Goal: Information Seeking & Learning: Learn about a topic

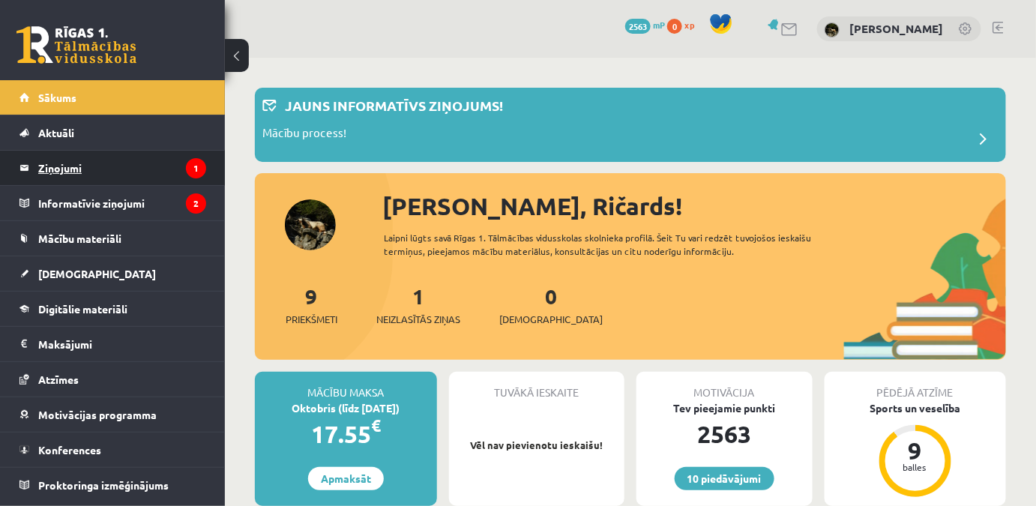
click at [127, 177] on legend "Ziņojumi 1" at bounding box center [122, 168] width 168 height 34
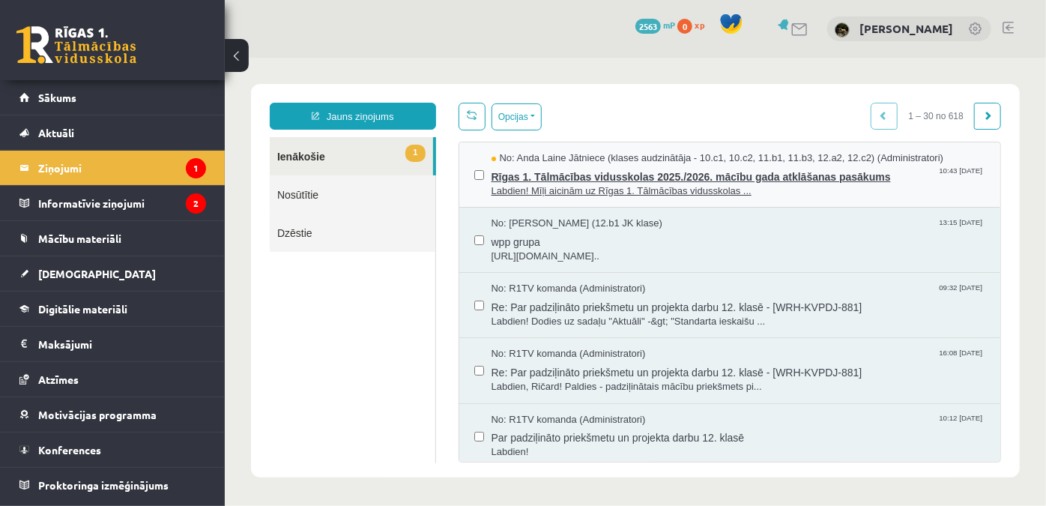
click at [581, 188] on span "Labdien! Mīļi aicinām uz Rīgas 1. Tālmācības vidusskolas ..." at bounding box center [738, 191] width 495 height 14
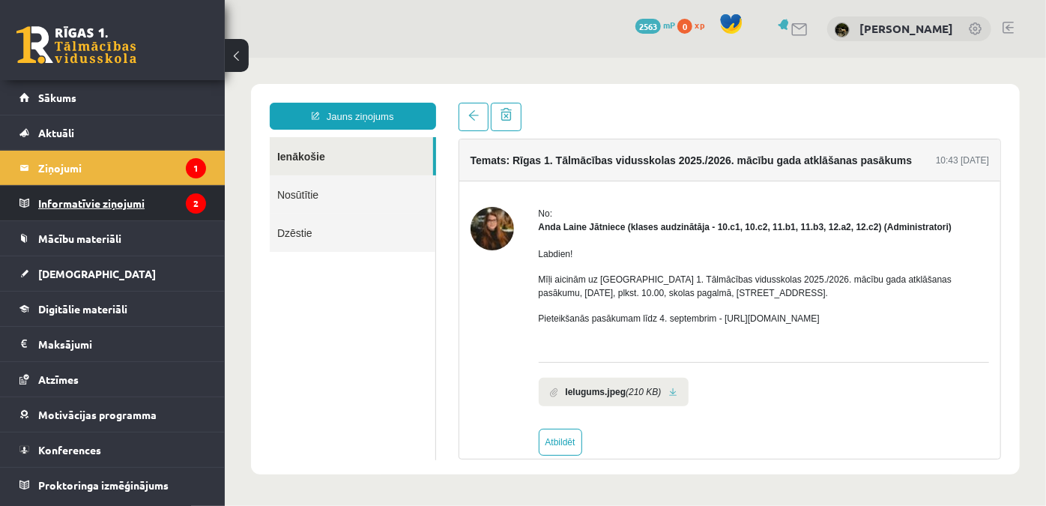
click at [102, 208] on legend "Informatīvie ziņojumi 2" at bounding box center [122, 203] width 168 height 34
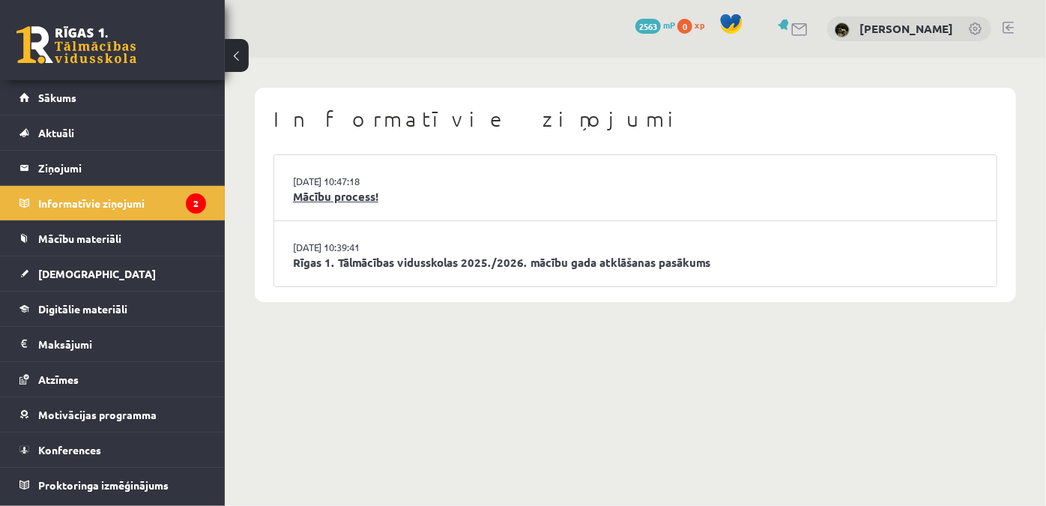
click at [310, 188] on link "Mācību process!" at bounding box center [635, 196] width 685 height 17
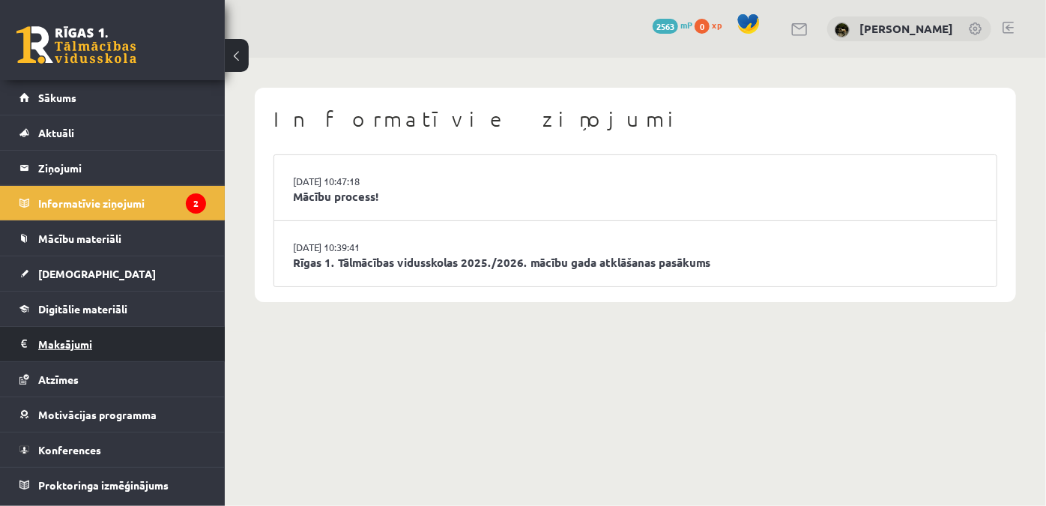
click at [114, 342] on legend "Maksājumi 0" at bounding box center [122, 344] width 168 height 34
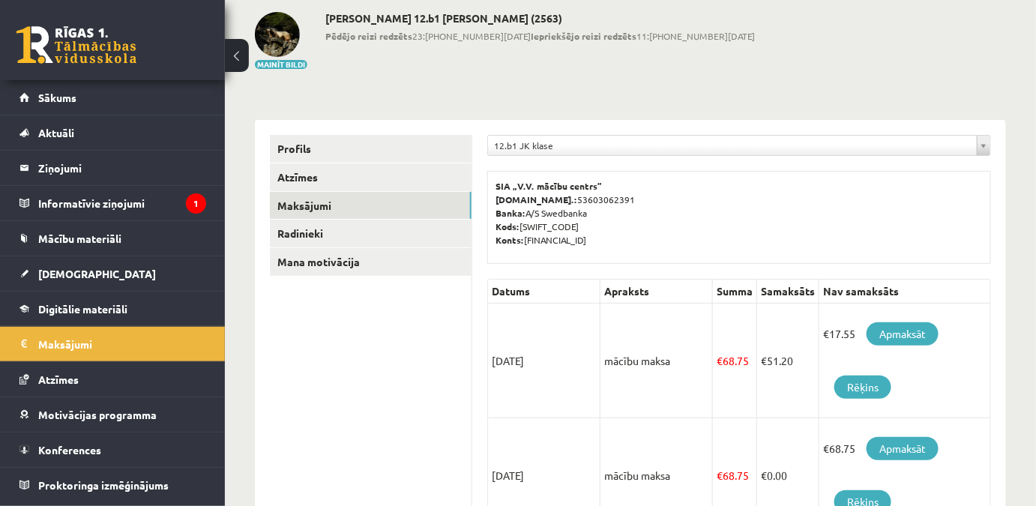
scroll to position [212, 0]
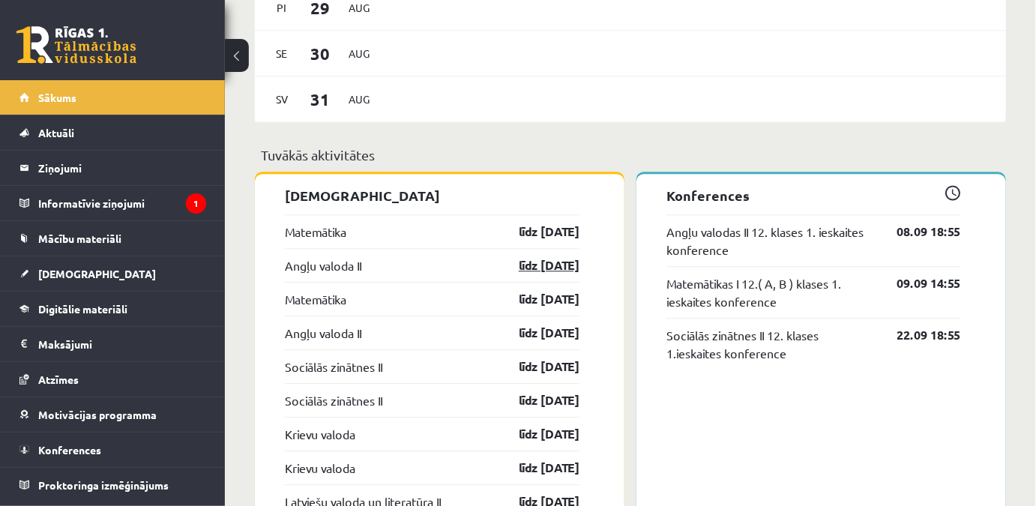
scroll to position [1362, 0]
